Goal: Check status: Check status

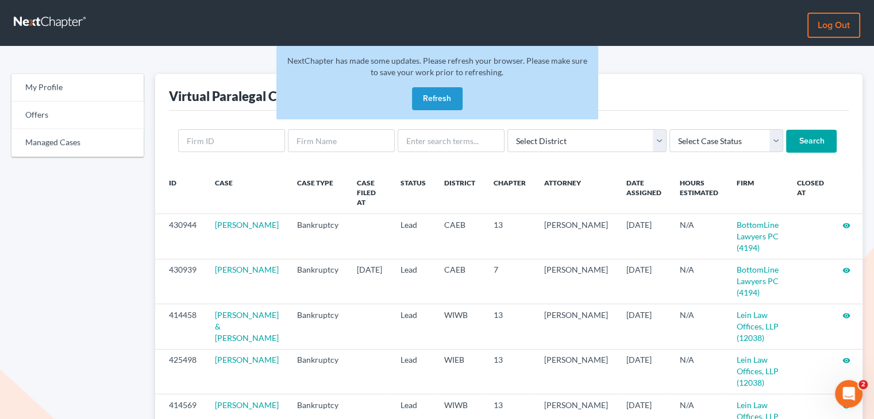
click at [446, 99] on button "Refresh" at bounding box center [437, 98] width 51 height 23
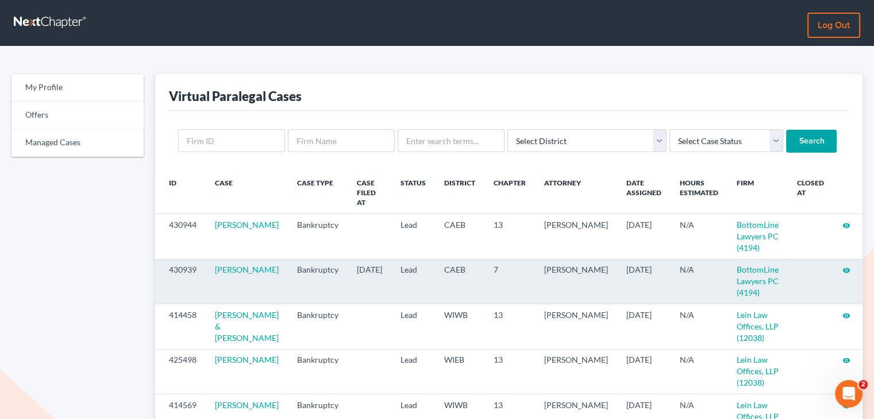
click at [843, 267] on icon "visibility" at bounding box center [846, 271] width 8 height 8
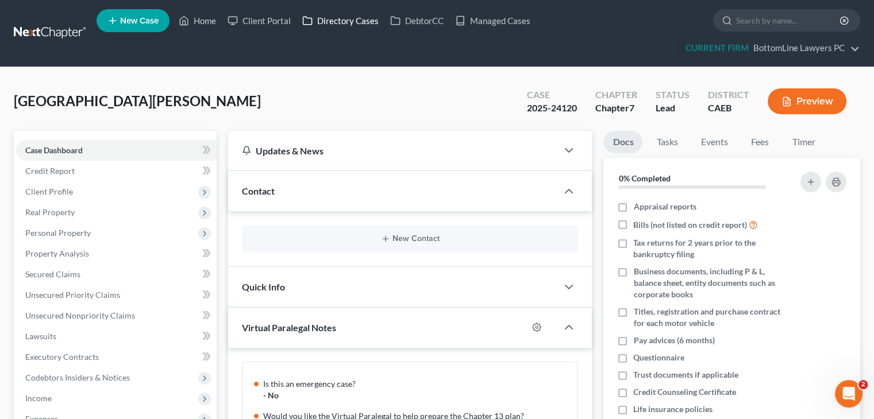
scroll to position [125, 0]
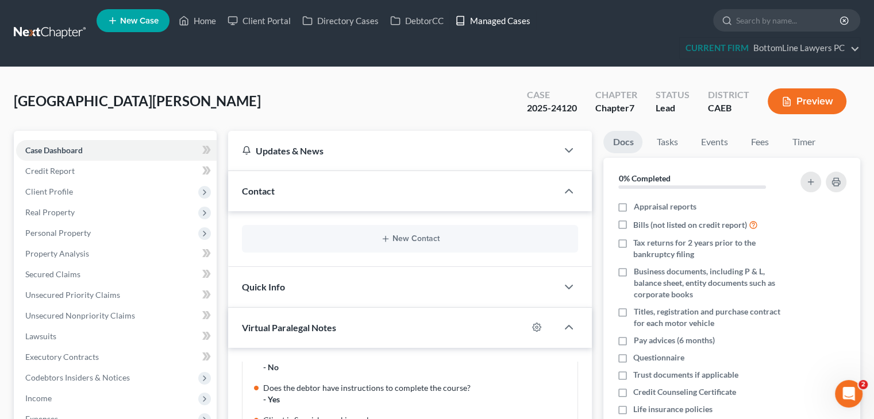
click at [490, 19] on link "Managed Cases" at bounding box center [492, 20] width 87 height 21
